Goal: Task Accomplishment & Management: Complete application form

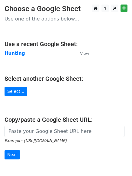
click at [10, 51] on strong "Hunting" at bounding box center [15, 53] width 21 height 5
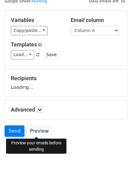
scroll to position [34, 0]
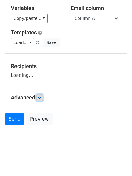
click at [43, 98] on link at bounding box center [39, 98] width 7 height 7
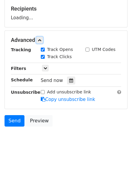
scroll to position [93, 0]
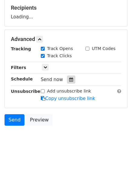
click at [70, 78] on icon at bounding box center [71, 80] width 4 height 4
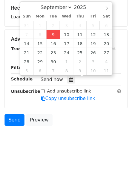
type input "2025-09-09 12:00"
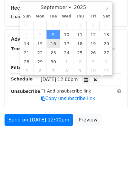
scroll to position [0, 0]
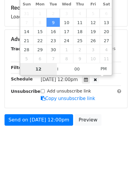
type input "4"
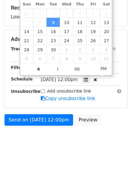
type input "2025-09-09 16:00"
click at [70, 155] on html "New Campaign Daily emails left: 50 Google Sheet: Hunting Variables Copy/paste..…" at bounding box center [66, 42] width 132 height 270
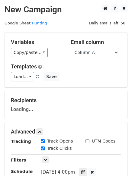
scroll to position [93, 0]
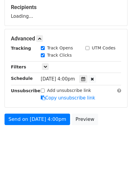
click at [119, 13] on div "Recipients Loading..." at bounding box center [66, 12] width 110 height 16
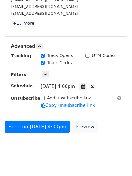
scroll to position [115, 0]
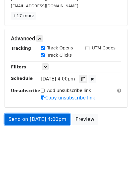
click at [48, 116] on link "Send on Sep 9 at 4:00pm" at bounding box center [38, 119] width 66 height 11
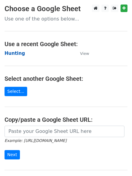
click at [12, 53] on strong "Hunting" at bounding box center [15, 53] width 21 height 5
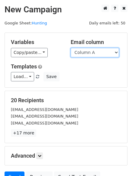
click at [88, 53] on select "Column A Column B Column C Column D Column E" at bounding box center [95, 52] width 48 height 9
select select "Column B"
click at [71, 48] on select "Column A Column B Column C Column D Column E" at bounding box center [95, 52] width 48 height 9
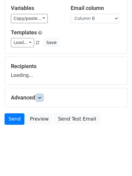
click at [43, 95] on link at bounding box center [39, 98] width 7 height 7
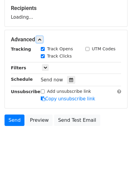
scroll to position [93, 0]
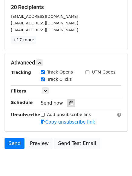
click at [69, 103] on icon at bounding box center [71, 103] width 4 height 4
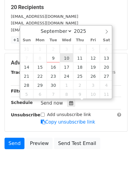
type input "2025-09-10 12:00"
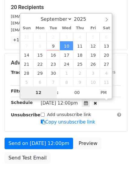
type input "5"
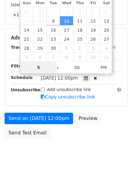
scroll to position [132, 0]
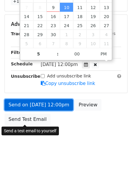
type input "2025-09-10 17:00"
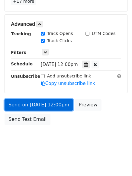
click at [41, 105] on link "Send on Sep 10 at 12:00pm" at bounding box center [39, 104] width 69 height 11
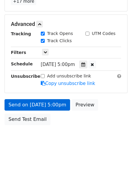
scroll to position [108, 0]
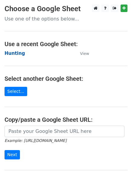
click at [13, 51] on strong "Hunting" at bounding box center [15, 53] width 21 height 5
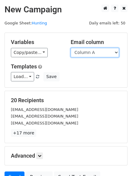
click at [89, 56] on select "Column A Column B Column C Column D Column E" at bounding box center [95, 52] width 48 height 9
select select "Column C"
click at [71, 48] on select "Column A Column B Column C Column D Column E" at bounding box center [95, 52] width 48 height 9
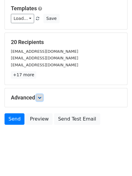
click at [39, 96] on icon at bounding box center [40, 98] width 4 height 4
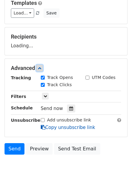
scroll to position [90, 0]
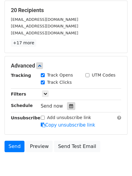
click at [69, 105] on icon at bounding box center [71, 106] width 4 height 4
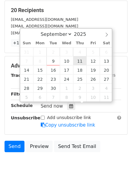
type input "2025-09-11 12:00"
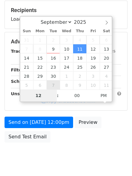
type input "6"
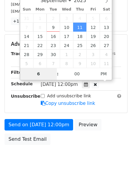
scroll to position [132, 0]
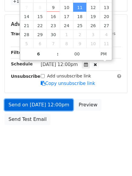
type input "2025-09-11 18:00"
click at [38, 102] on link "Send on Sep 11 at 12:00pm" at bounding box center [39, 104] width 69 height 11
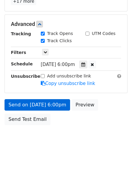
scroll to position [108, 0]
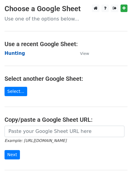
click at [18, 53] on strong "Hunting" at bounding box center [15, 53] width 21 height 5
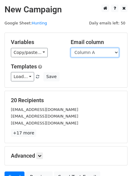
click at [96, 53] on select "Column A Column B Column C Column D Column E" at bounding box center [95, 52] width 48 height 9
select select "Column C"
click at [71, 48] on select "Column A Column B Column C Column D Column E" at bounding box center [95, 52] width 48 height 9
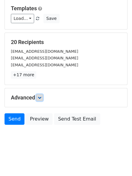
click at [43, 95] on link at bounding box center [39, 98] width 7 height 7
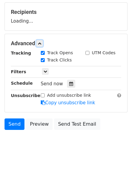
scroll to position [90, 0]
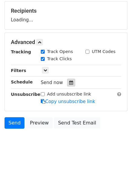
click at [70, 84] on icon at bounding box center [71, 83] width 4 height 4
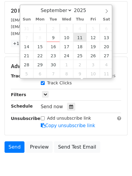
type input "[DATE] 12:00"
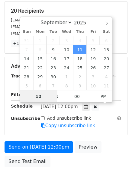
scroll to position [0, 0]
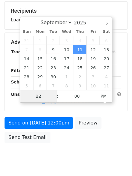
type input "6"
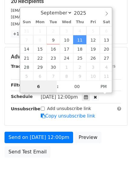
scroll to position [108, 0]
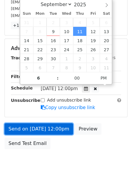
type input "[DATE] 18:00"
click at [38, 131] on link "Send on [DATE] 12:00pm" at bounding box center [39, 129] width 69 height 11
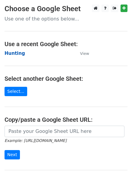
click at [21, 54] on strong "Hunting" at bounding box center [15, 53] width 21 height 5
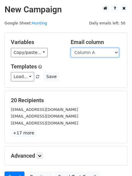
drag, startPoint x: 0, startPoint y: 0, endPoint x: 84, endPoint y: 53, distance: 99.4
click at [84, 53] on select "Column A Column B Column C Column D Column E" at bounding box center [95, 52] width 48 height 9
select select "Column D"
click at [71, 48] on select "Column A Column B Column C Column D Column E" at bounding box center [95, 52] width 48 height 9
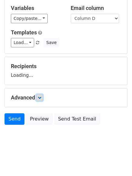
click at [40, 99] on icon at bounding box center [40, 98] width 4 height 4
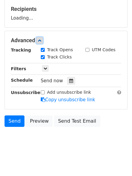
scroll to position [93, 0]
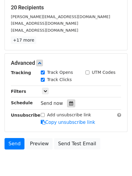
click at [68, 100] on div "Send now" at bounding box center [76, 104] width 71 height 8
click at [69, 102] on icon at bounding box center [71, 104] width 4 height 4
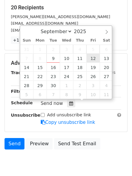
type input "2025-09-12 12:00"
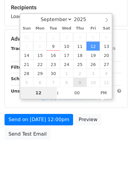
type input "7"
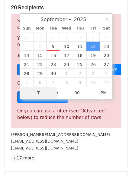
scroll to position [250, 0]
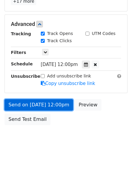
type input "2025-09-12 19:00"
click at [36, 104] on link "Send on Sep 12 at 12:00pm" at bounding box center [39, 104] width 69 height 11
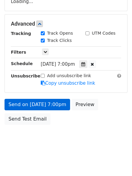
scroll to position [108, 0]
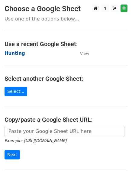
click at [10, 51] on strong "Hunting" at bounding box center [15, 53] width 21 height 5
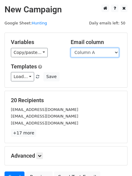
drag, startPoint x: 80, startPoint y: 51, endPoint x: 81, endPoint y: 56, distance: 4.9
click at [80, 51] on select "Column A Column B Column C Column D Column E" at bounding box center [95, 52] width 48 height 9
select select "Column E"
click at [71, 48] on select "Column A Column B Column C Column D Column E" at bounding box center [95, 52] width 48 height 9
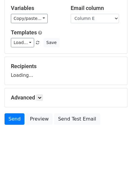
click at [40, 92] on div "Advanced Tracking Track Opens UTM Codes Track Clicks Filters Only include sprea…" at bounding box center [66, 98] width 122 height 19
drag, startPoint x: 40, startPoint y: 97, endPoint x: 50, endPoint y: 106, distance: 12.8
click at [40, 98] on icon at bounding box center [40, 98] width 4 height 4
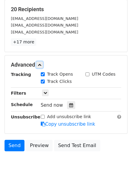
scroll to position [92, 0]
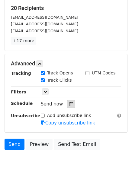
click at [69, 106] on icon at bounding box center [71, 104] width 4 height 4
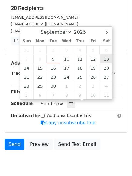
type input "[DATE] 12:00"
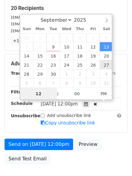
scroll to position [0, 0]
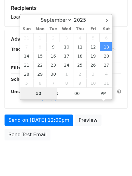
type input "8"
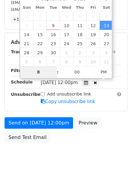
scroll to position [132, 0]
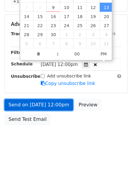
type input "2025-09-13 20:00"
click at [35, 102] on link "Send on Sep 13 at 12:00pm" at bounding box center [39, 104] width 69 height 11
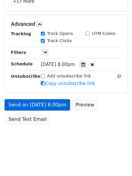
scroll to position [108, 0]
